Goal: Find specific page/section: Find specific page/section

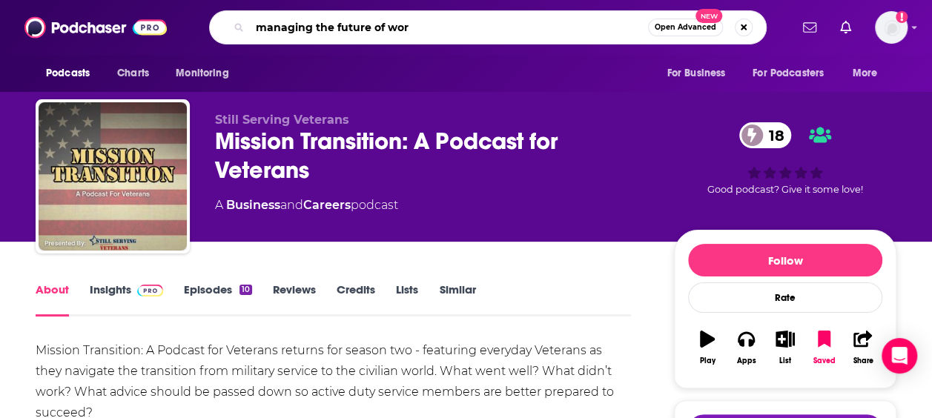
type input "managing the future of work"
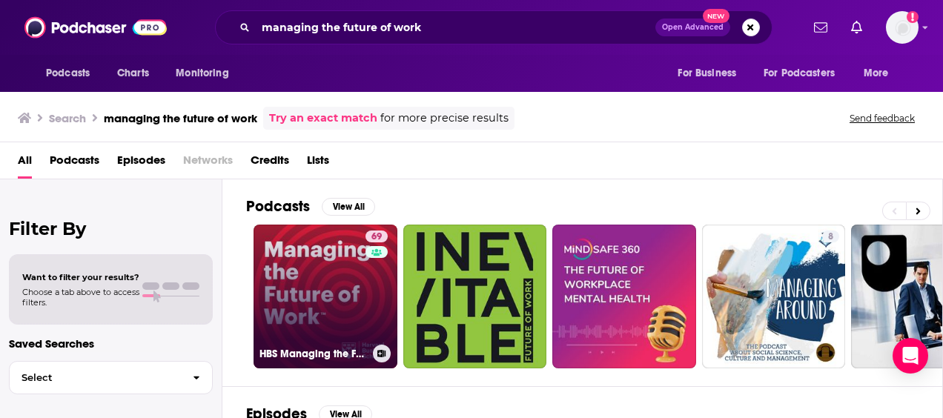
click at [327, 295] on link "69 HBS Managing the Future of Work" at bounding box center [326, 297] width 144 height 144
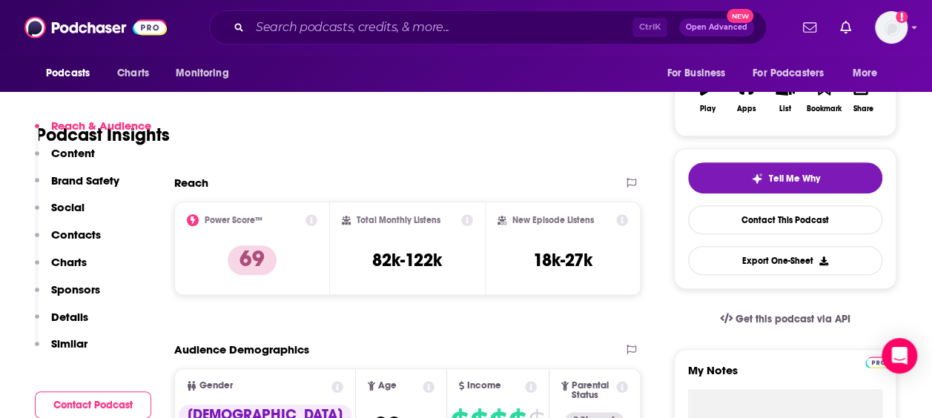
scroll to position [372, 0]
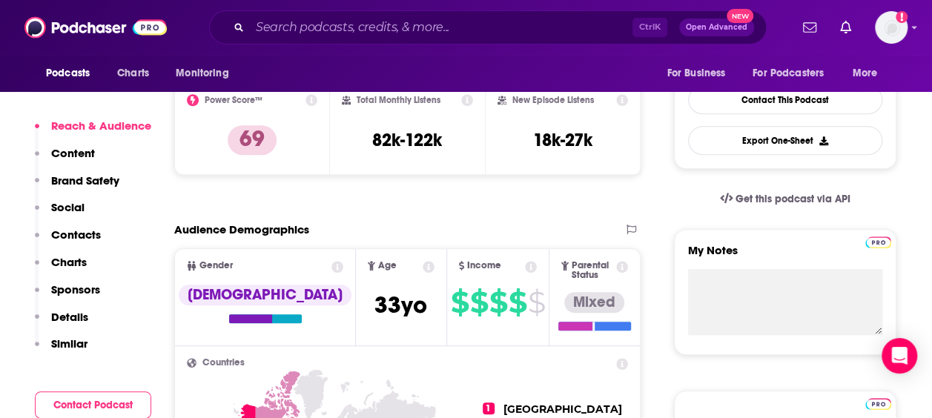
click at [76, 239] on p "Contacts" at bounding box center [76, 235] width 50 height 14
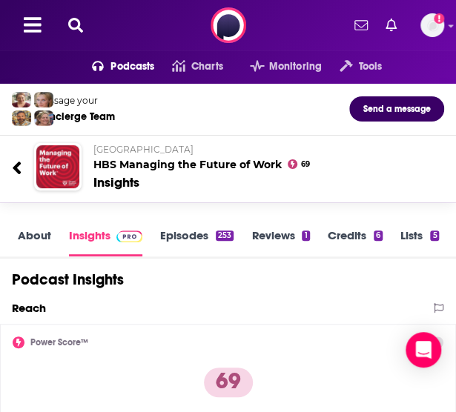
scroll to position [52, 0]
